Goal: Transaction & Acquisition: Register for event/course

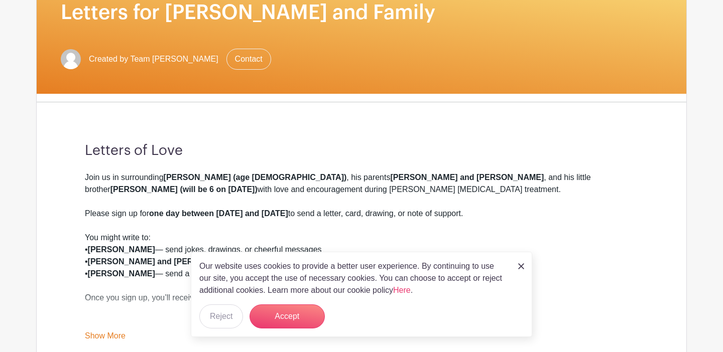
scroll to position [164, 0]
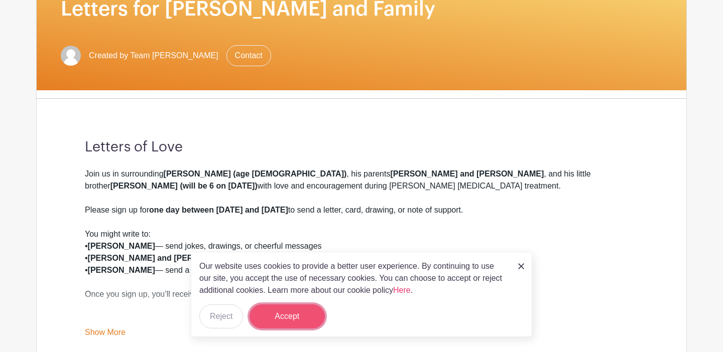
click at [295, 314] on button "Accept" at bounding box center [286, 317] width 75 height 24
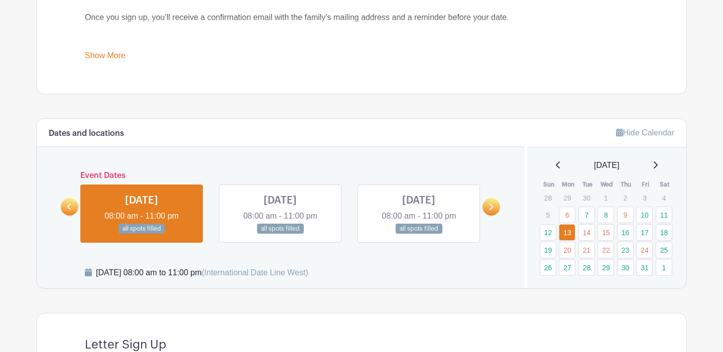
scroll to position [442, 0]
click at [98, 52] on link "Show More" at bounding box center [105, 56] width 41 height 13
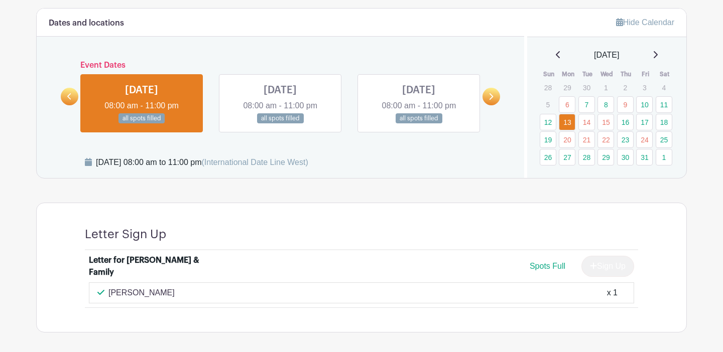
scroll to position [606, 0]
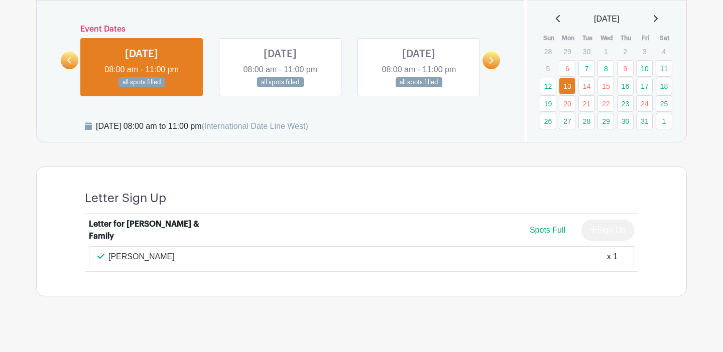
click at [657, 17] on icon at bounding box center [654, 19] width 5 height 8
click at [657, 22] on icon at bounding box center [655, 18] width 4 height 7
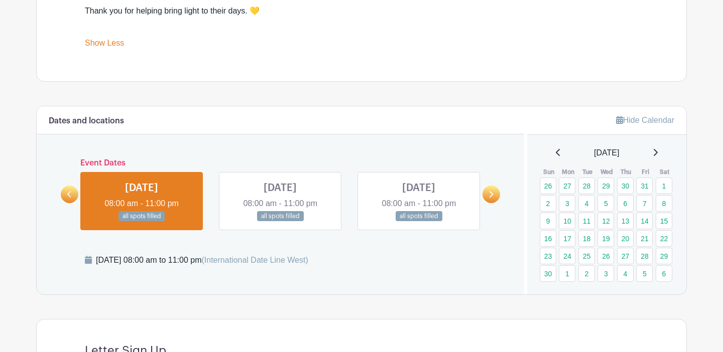
scroll to position [473, 0]
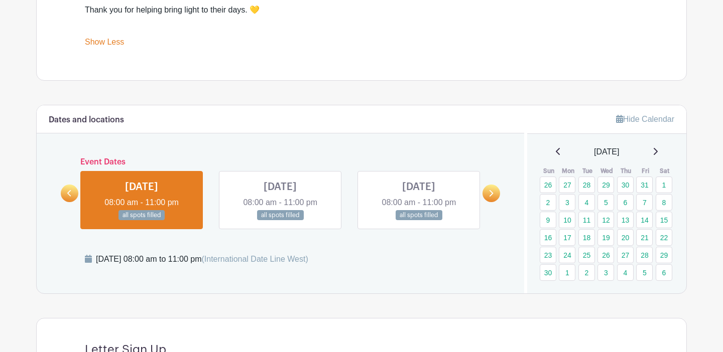
click at [556, 149] on icon at bounding box center [558, 152] width 5 height 8
click at [657, 154] on icon at bounding box center [654, 152] width 5 height 8
click at [568, 203] on link "3" at bounding box center [567, 202] width 17 height 17
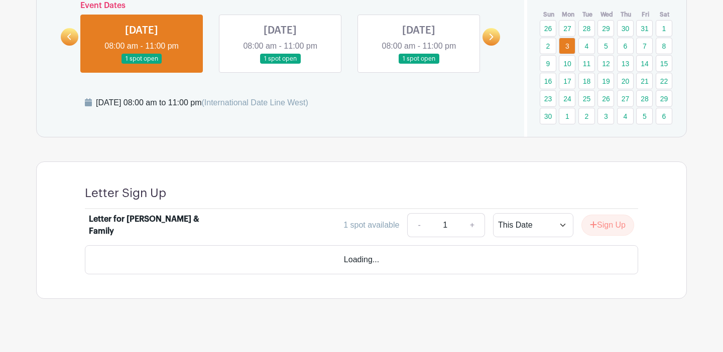
scroll to position [592, 0]
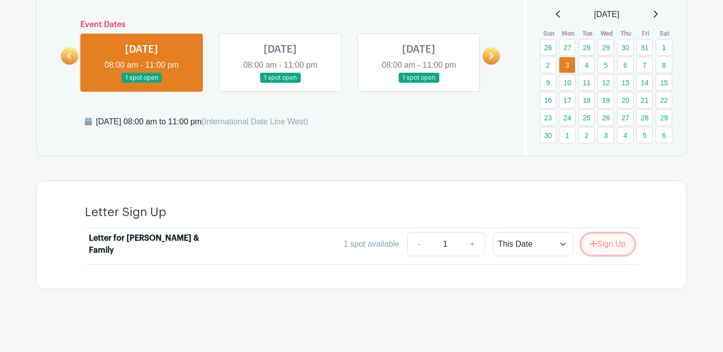
click at [608, 244] on button "Sign Up" at bounding box center [607, 244] width 53 height 21
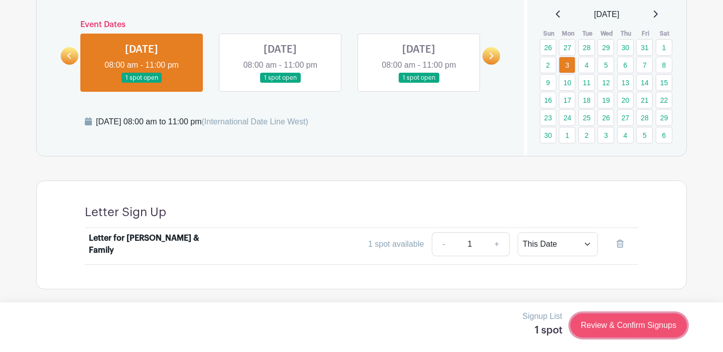
click at [595, 325] on link "Review & Confirm Signups" at bounding box center [628, 326] width 116 height 24
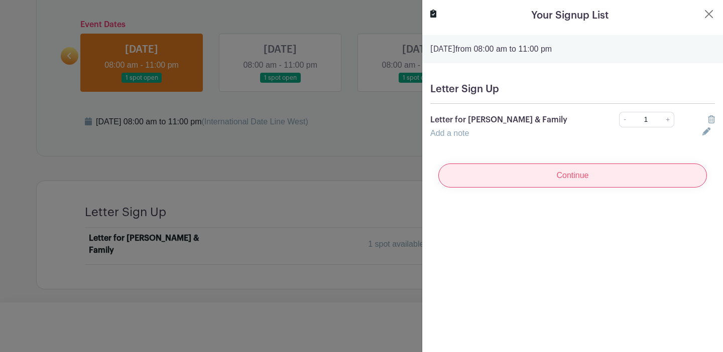
click at [536, 177] on input "Continue" at bounding box center [572, 176] width 268 height 24
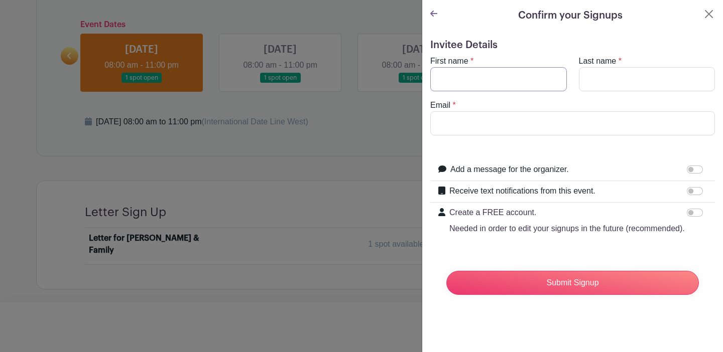
click at [464, 82] on input "First name" at bounding box center [498, 79] width 136 height 24
type input "[PERSON_NAME]"
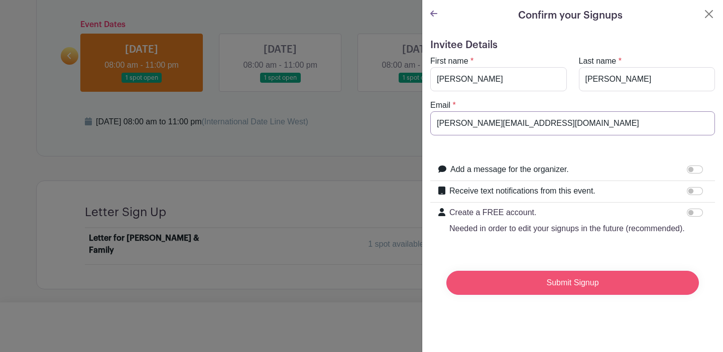
type input "[PERSON_NAME][EMAIL_ADDRESS][DOMAIN_NAME]"
click at [542, 287] on input "Submit Signup" at bounding box center [572, 283] width 252 height 24
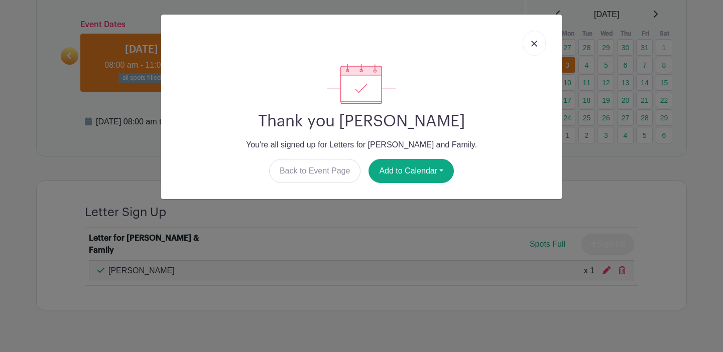
click at [534, 43] on img at bounding box center [534, 44] width 6 height 6
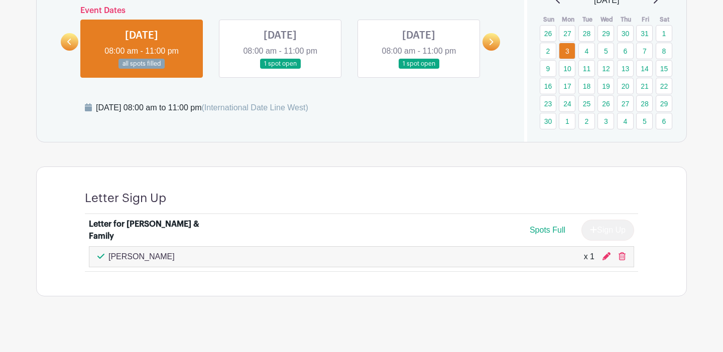
scroll to position [610, 0]
